Goal: Check status: Check status

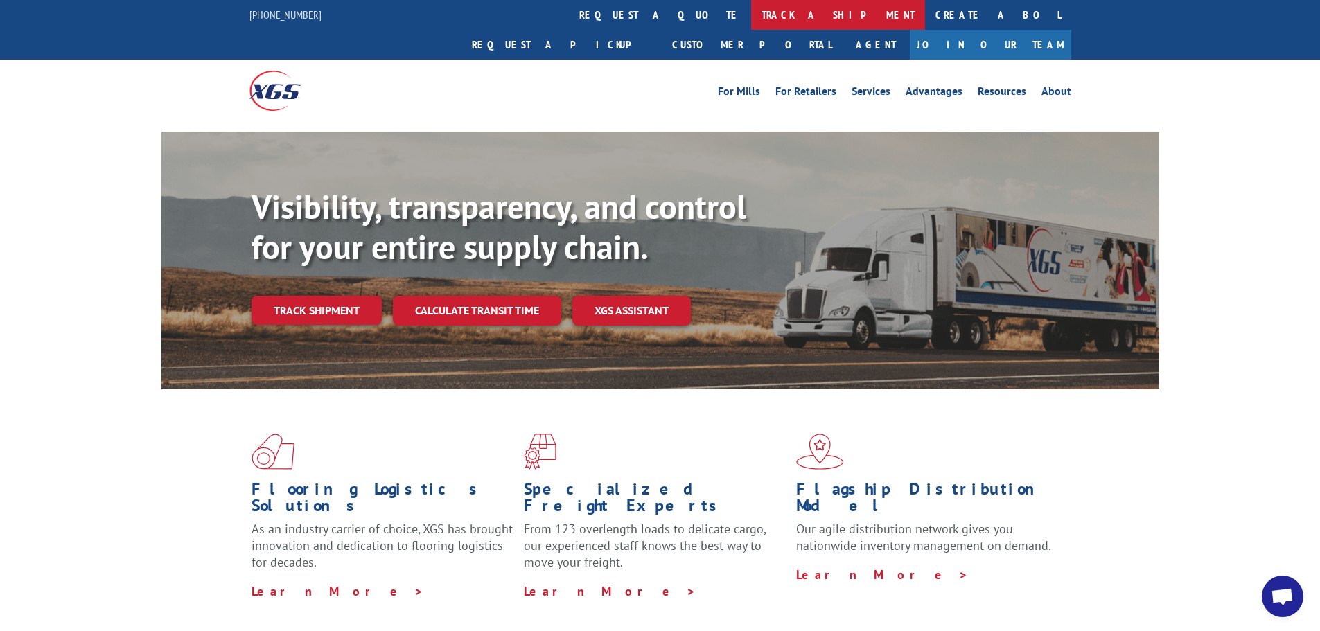
click at [751, 23] on link "track a shipment" at bounding box center [838, 15] width 174 height 30
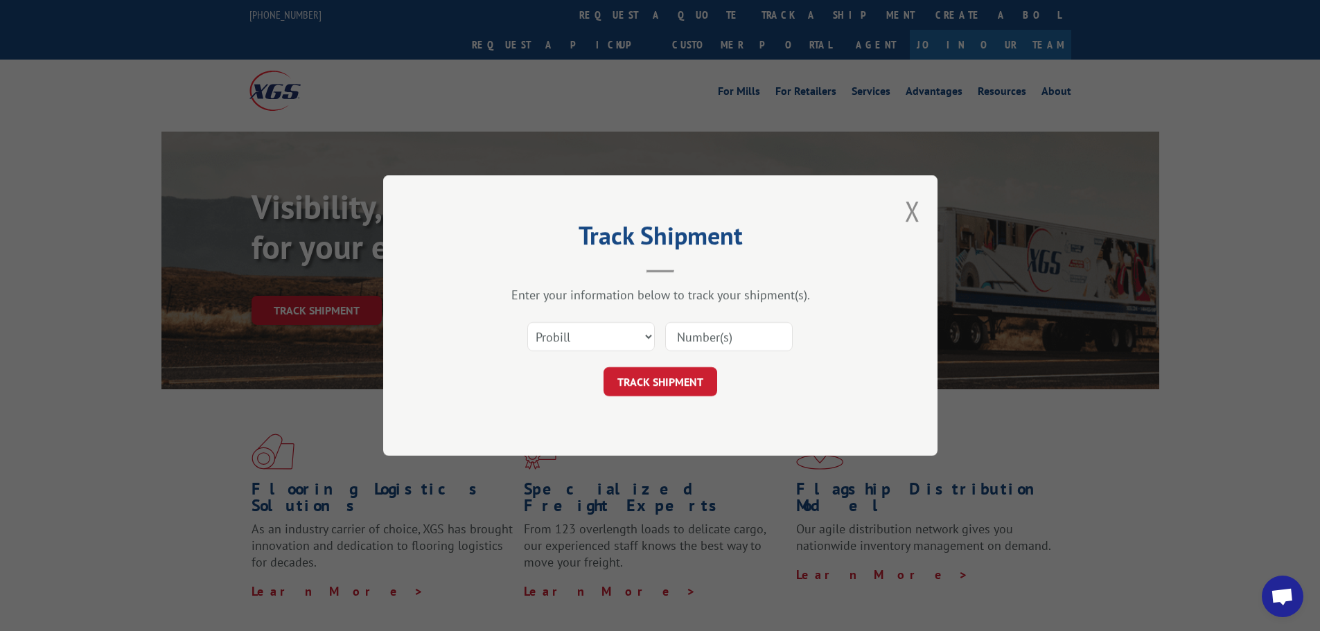
click at [742, 338] on input at bounding box center [729, 336] width 128 height 29
paste input "41519641"
type input "41519641"
click at [661, 388] on button "TRACK SHIPMENT" at bounding box center [661, 381] width 114 height 29
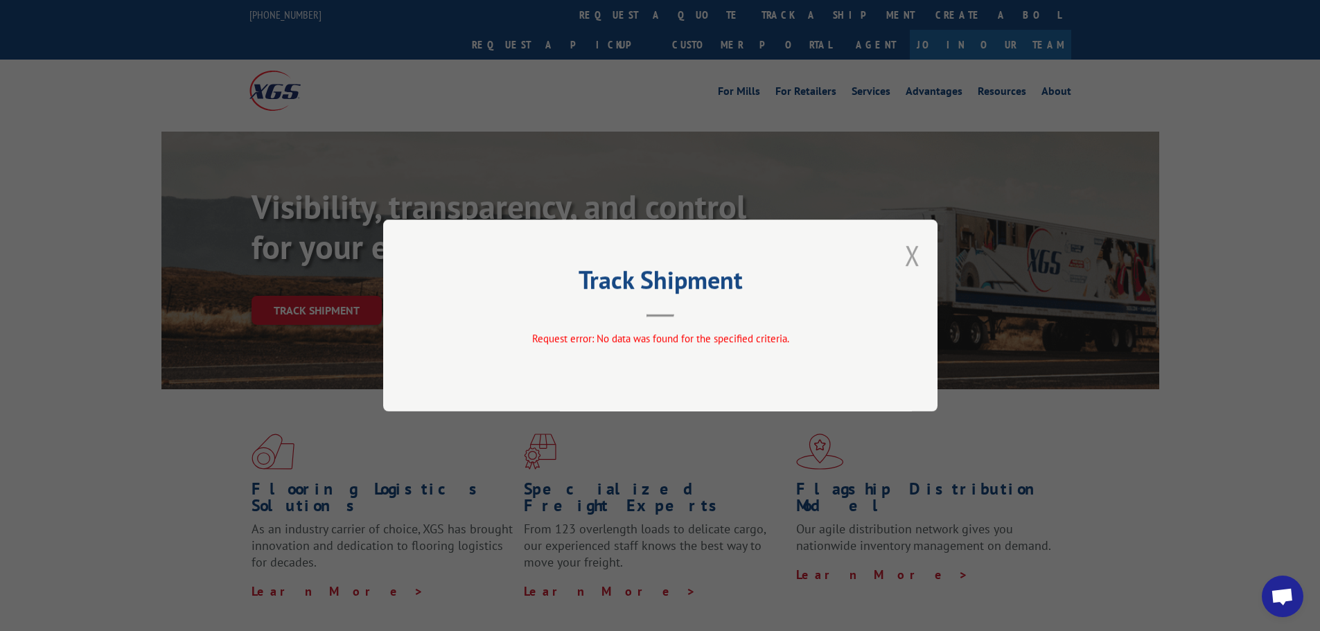
click at [911, 248] on button "Close modal" at bounding box center [912, 255] width 15 height 37
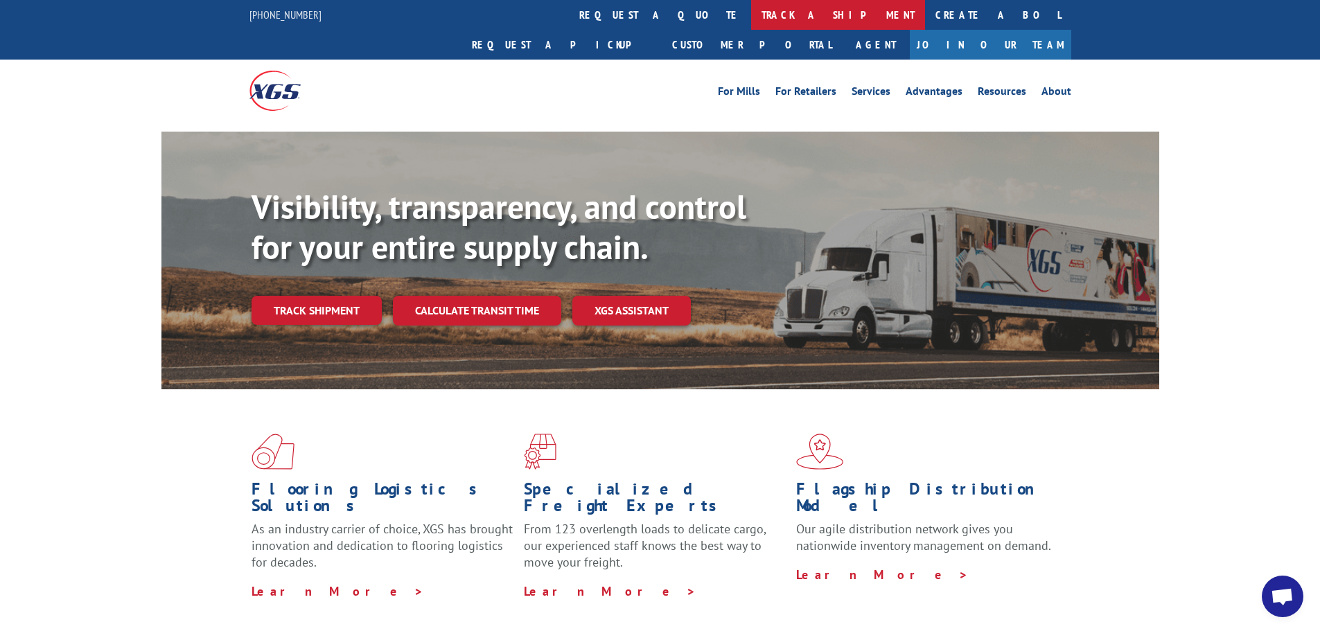
click at [751, 13] on link "track a shipment" at bounding box center [838, 15] width 174 height 30
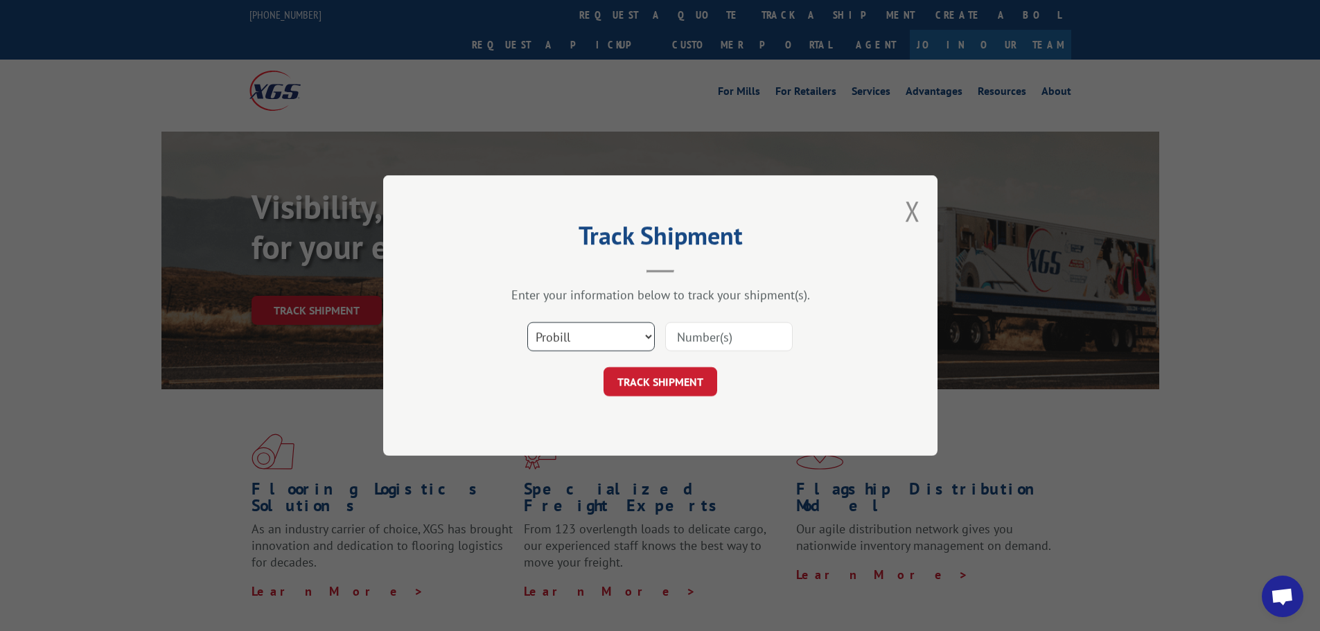
click at [595, 330] on select "Select category... Probill BOL PO" at bounding box center [591, 336] width 128 height 29
select select "po"
click at [527, 322] on select "Select category... Probill BOL PO" at bounding box center [591, 336] width 128 height 29
click at [698, 344] on input at bounding box center [729, 336] width 128 height 29
paste input "31506793"
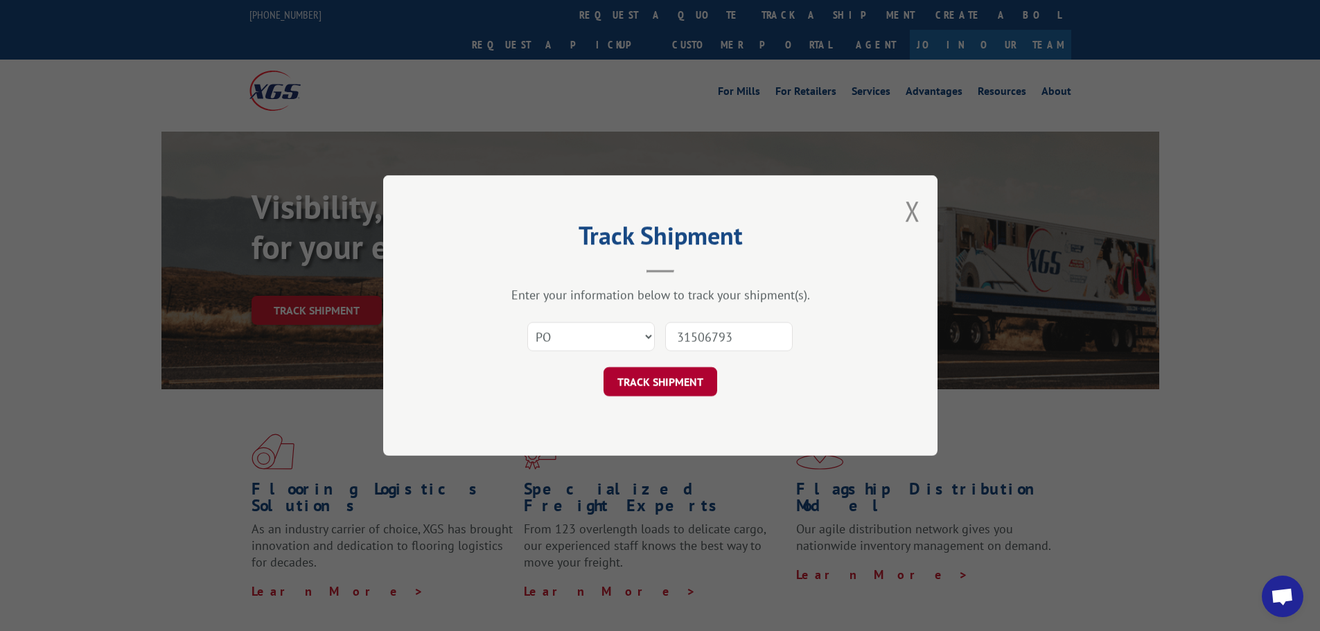
type input "31506793"
click at [683, 383] on button "TRACK SHIPMENT" at bounding box center [661, 381] width 114 height 29
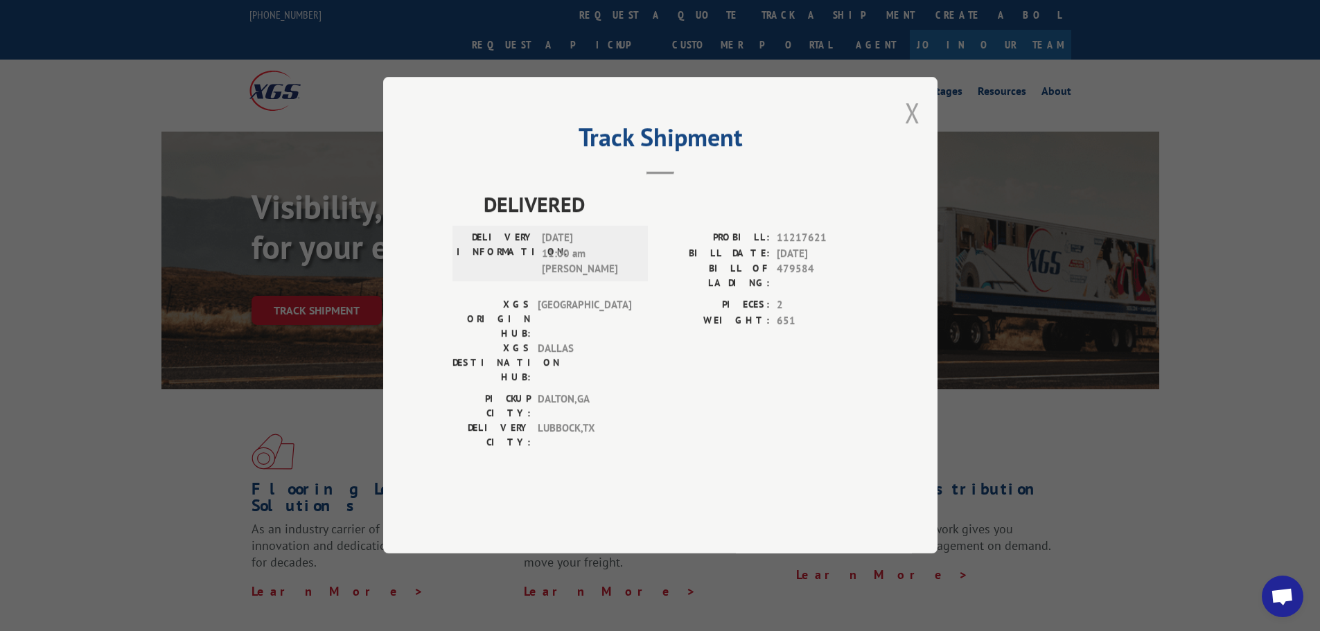
click at [911, 131] on button "Close modal" at bounding box center [912, 112] width 15 height 37
